Goal: Check status: Check status

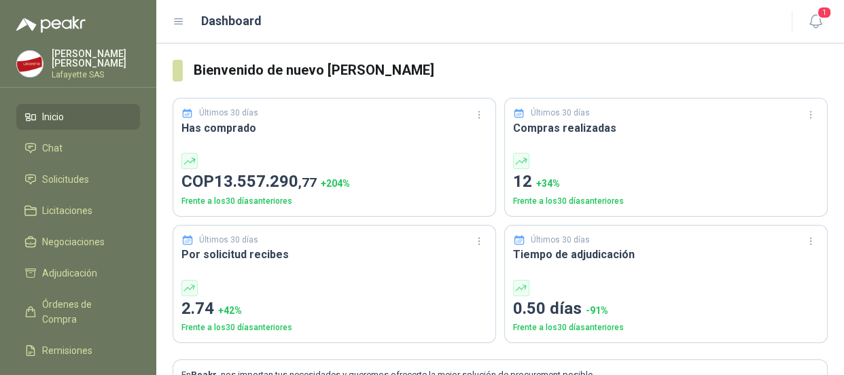
click at [46, 111] on span "Inicio" at bounding box center [53, 116] width 22 height 15
click at [56, 181] on span "Solicitudes" at bounding box center [65, 179] width 47 height 15
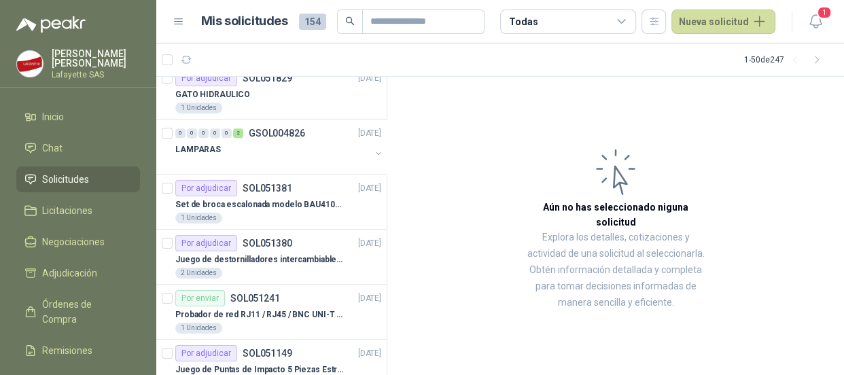
scroll to position [680, 0]
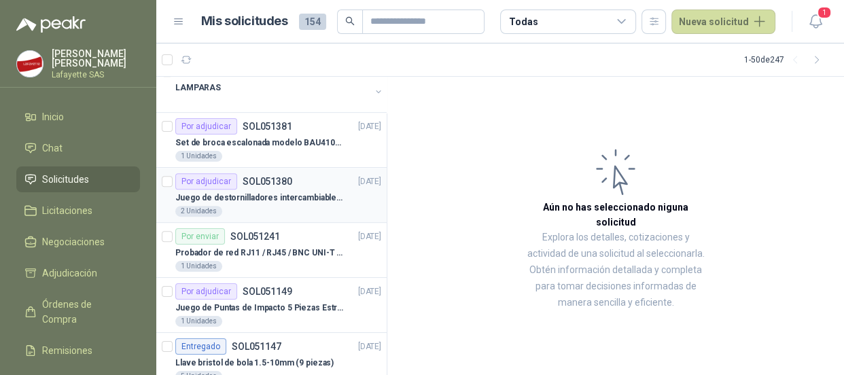
click at [237, 179] on div "Por adjudicar SOL051380" at bounding box center [233, 181] width 117 height 16
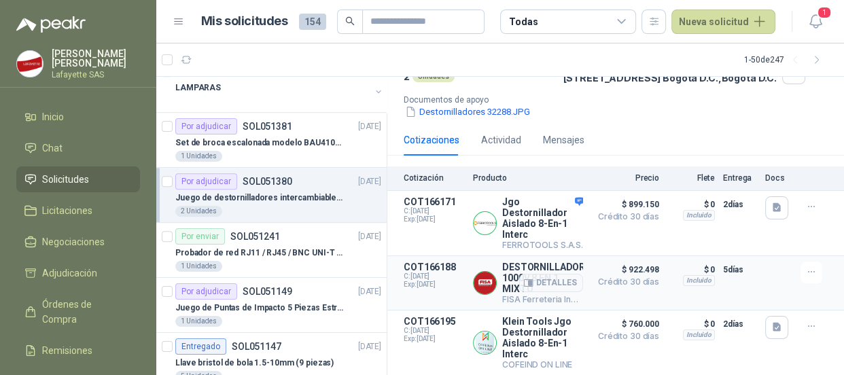
scroll to position [126, 0]
click at [549, 216] on button "Detalles" at bounding box center [551, 223] width 64 height 18
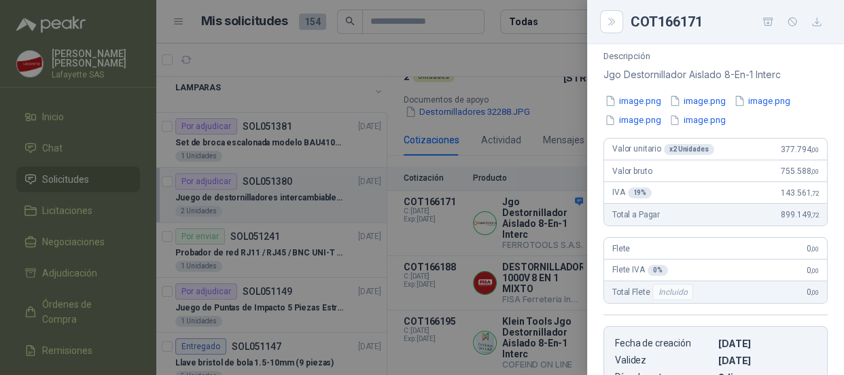
scroll to position [0, 0]
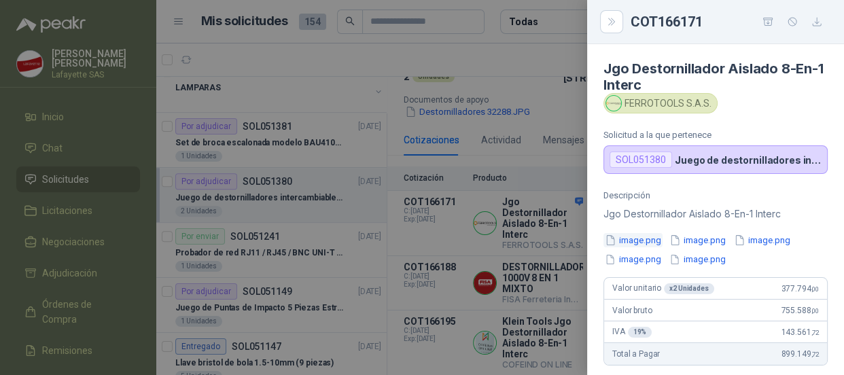
click at [646, 240] on button "image.png" at bounding box center [633, 240] width 59 height 14
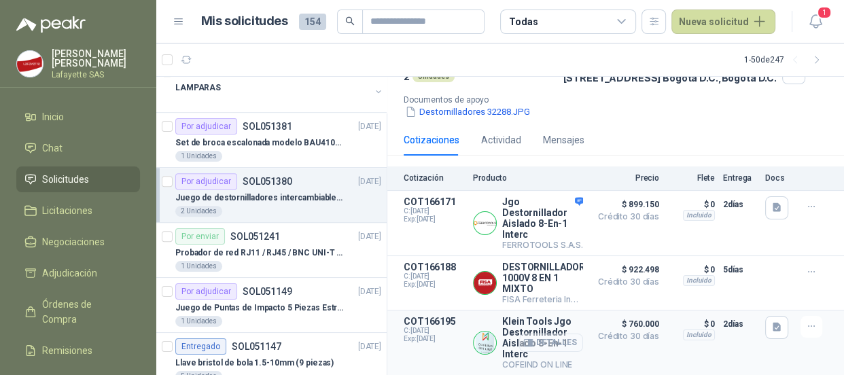
click at [545, 343] on button "Detalles" at bounding box center [551, 343] width 64 height 18
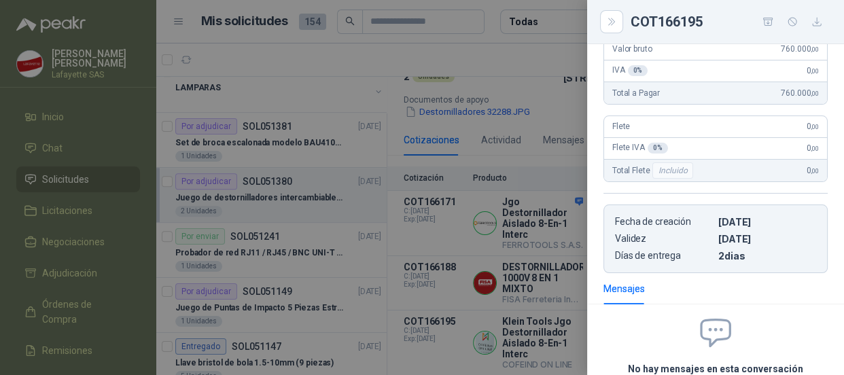
scroll to position [14, 0]
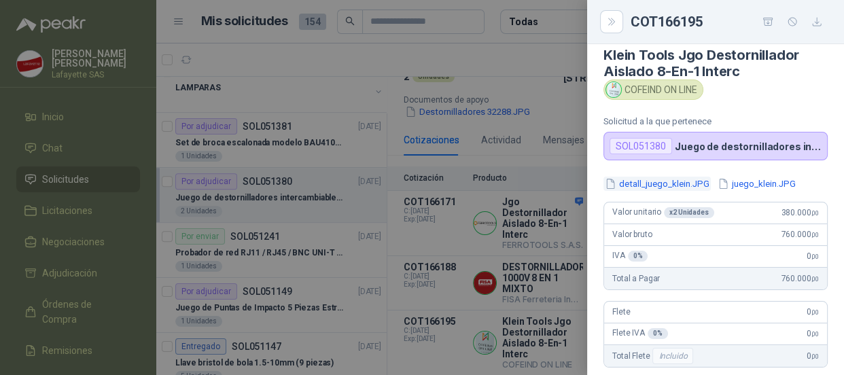
click at [650, 180] on button "detall_juego_klein.JPG" at bounding box center [657, 184] width 107 height 14
click at [758, 185] on button "juego_klein.JPG" at bounding box center [757, 184] width 81 height 14
